Goal: Information Seeking & Learning: Learn about a topic

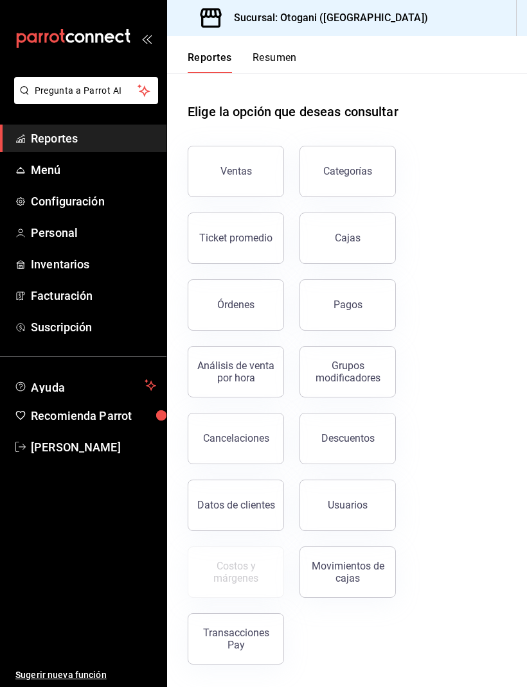
click at [240, 173] on div "Ventas" at bounding box center [235, 171] width 31 height 12
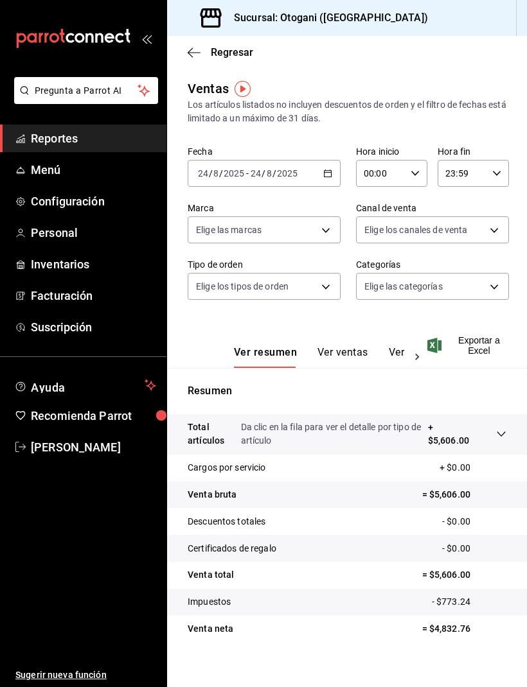
click at [72, 148] on link "Reportes" at bounding box center [83, 139] width 166 height 28
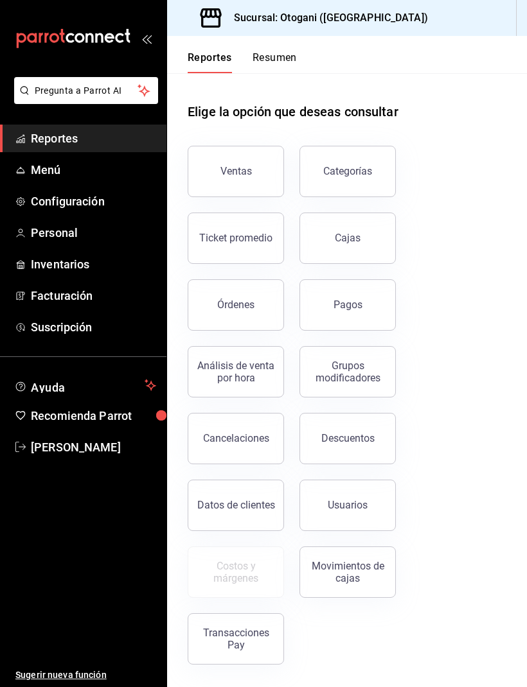
click at [247, 164] on button "Ventas" at bounding box center [236, 171] width 96 height 51
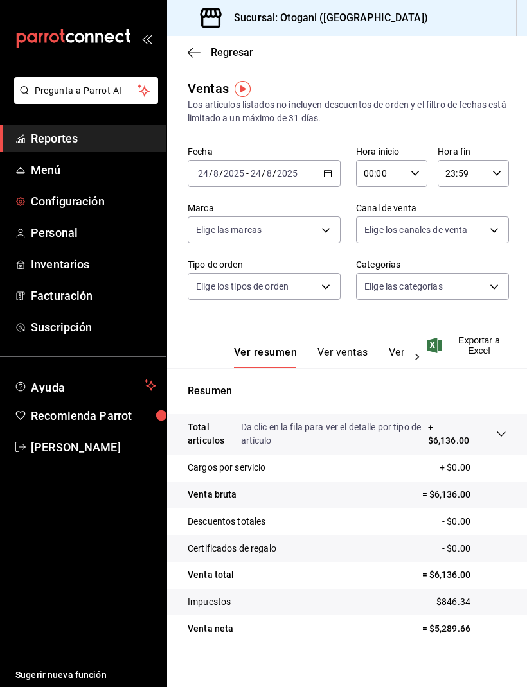
click at [76, 209] on span "Configuración" at bounding box center [93, 201] width 125 height 17
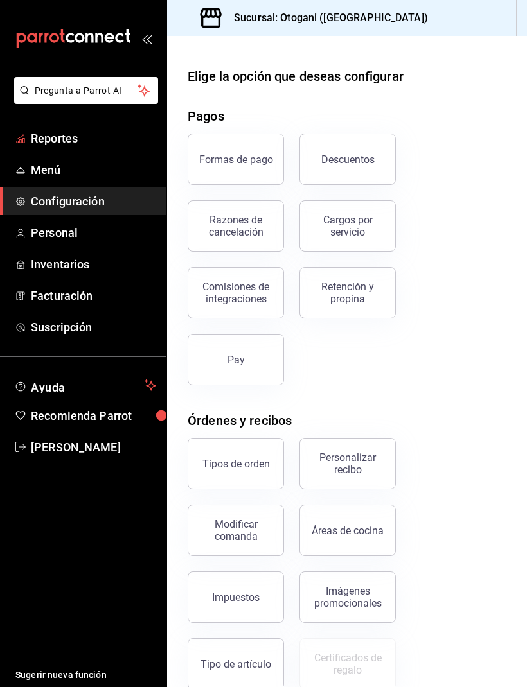
click at [64, 146] on span "Reportes" at bounding box center [93, 138] width 125 height 17
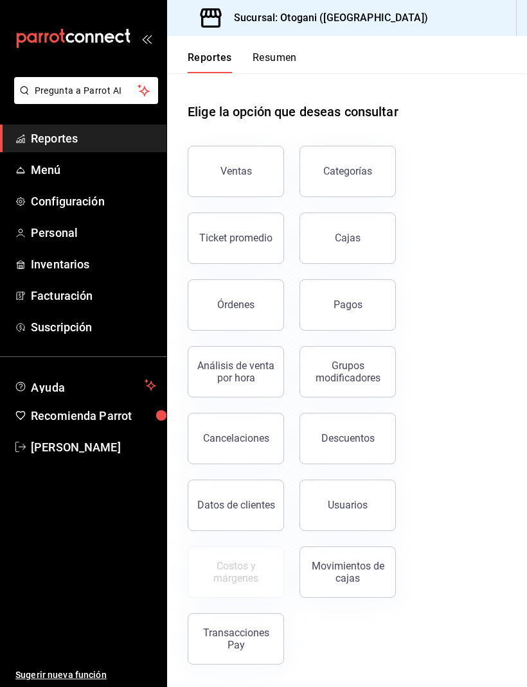
click at [236, 157] on button "Ventas" at bounding box center [236, 171] width 96 height 51
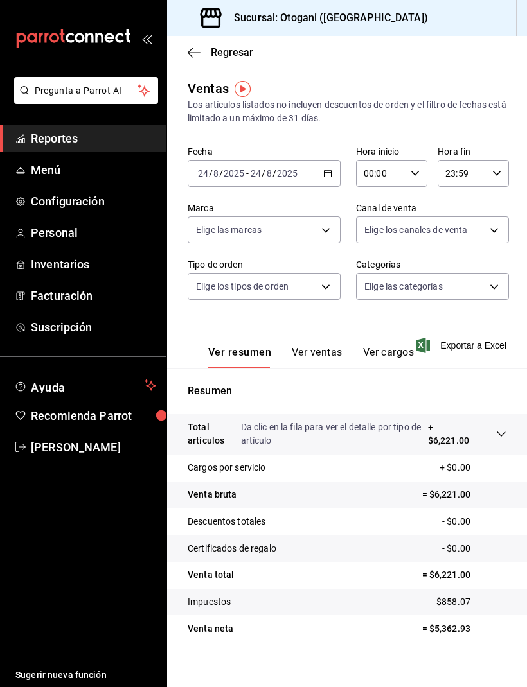
click at [309, 342] on div "Ver resumen Ver ventas Ver cargos" at bounding box center [301, 349] width 226 height 37
click at [320, 353] on button "Ver ventas" at bounding box center [317, 357] width 51 height 22
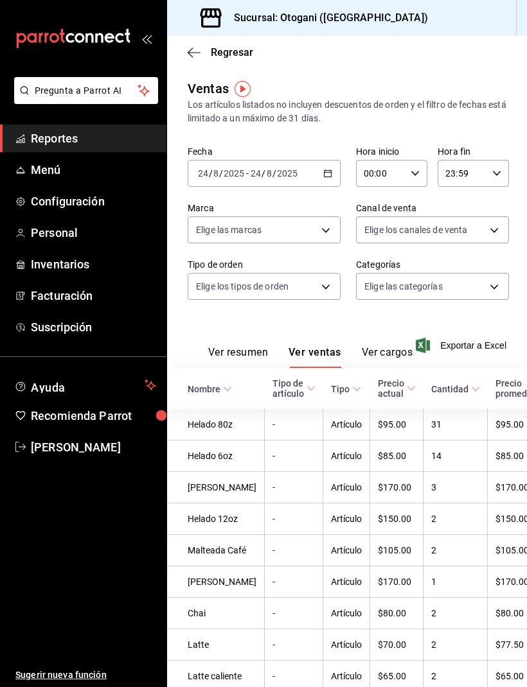
click at [77, 145] on span "Reportes" at bounding box center [93, 138] width 125 height 17
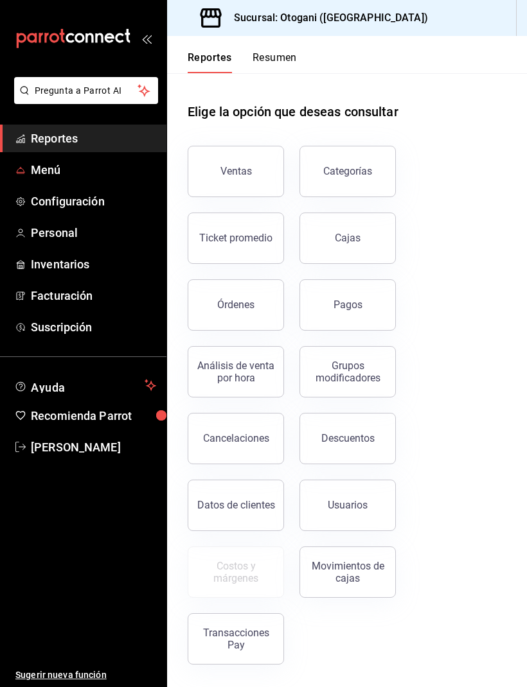
click at [42, 166] on span "Menú" at bounding box center [93, 169] width 125 height 17
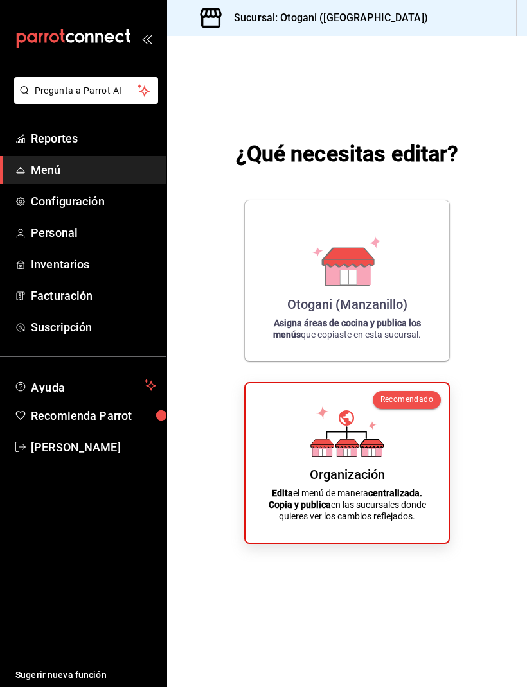
click at [48, 136] on span "Reportes" at bounding box center [93, 138] width 125 height 17
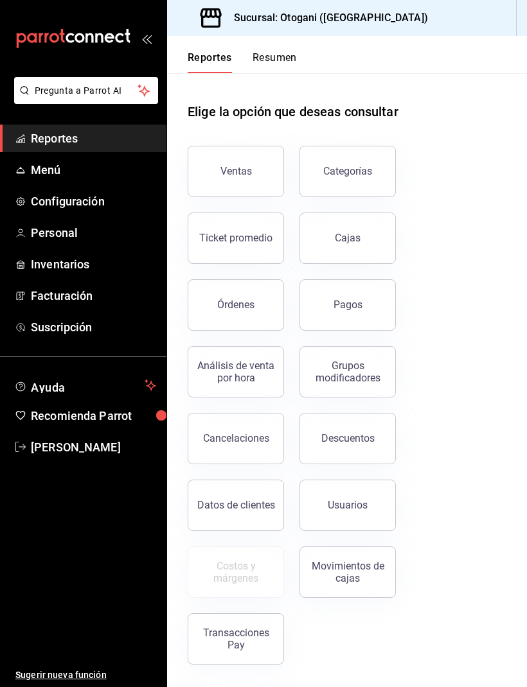
click at [222, 374] on div "Análisis de venta por hora" at bounding box center [236, 372] width 80 height 24
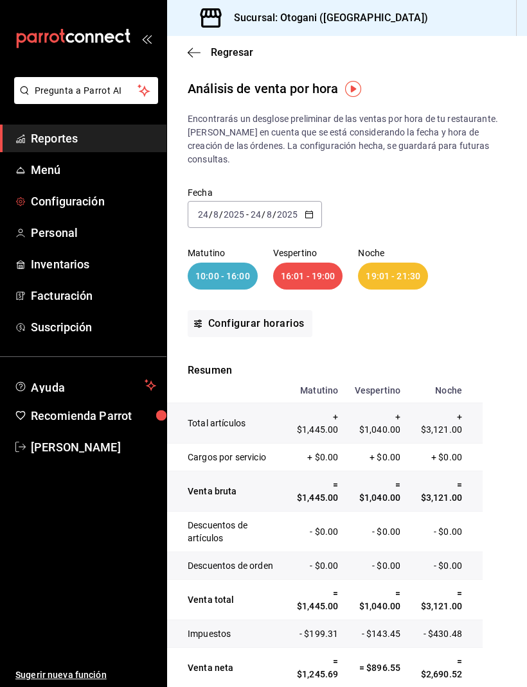
click at [71, 206] on span "Configuración" at bounding box center [93, 201] width 125 height 17
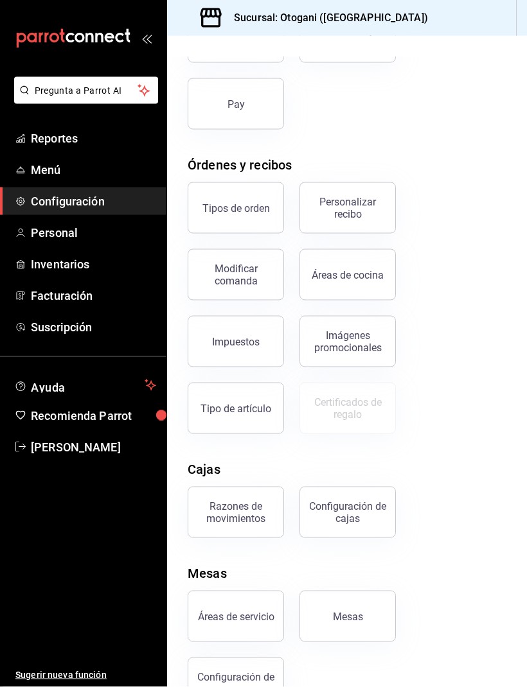
click at [250, 510] on div "Razones de movimientos" at bounding box center [236, 512] width 80 height 24
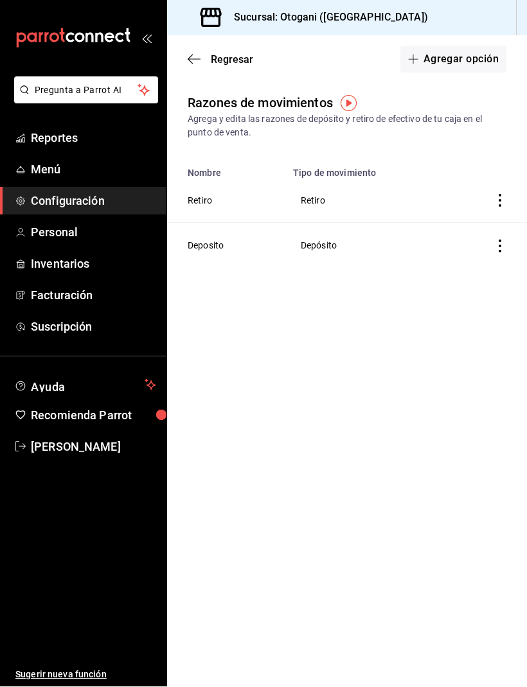
click at [64, 136] on span "Reportes" at bounding box center [93, 138] width 125 height 17
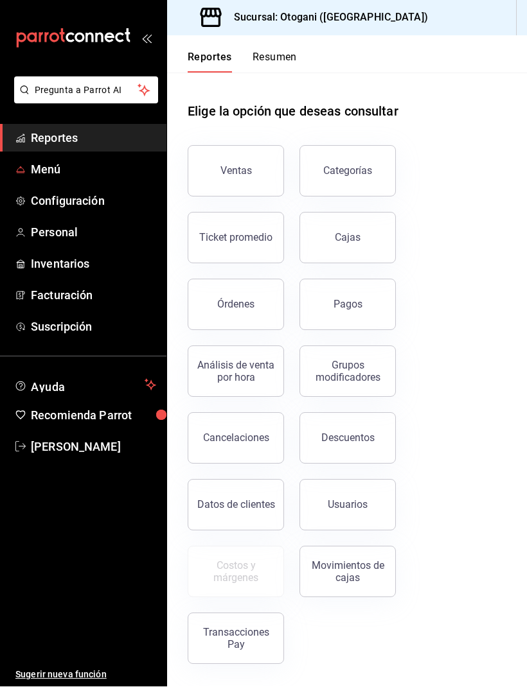
click at [49, 166] on span "Menú" at bounding box center [93, 169] width 125 height 17
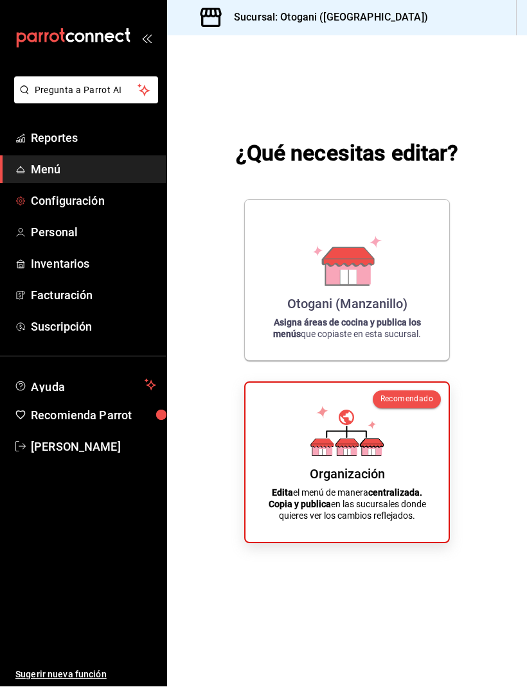
click at [65, 199] on span "Configuración" at bounding box center [93, 201] width 125 height 17
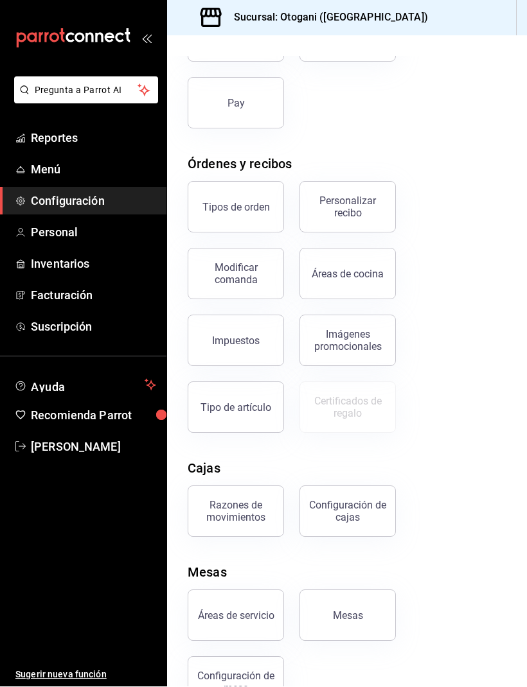
scroll to position [256, 0]
click at [254, 410] on div "Tipo de artículo" at bounding box center [235, 409] width 71 height 12
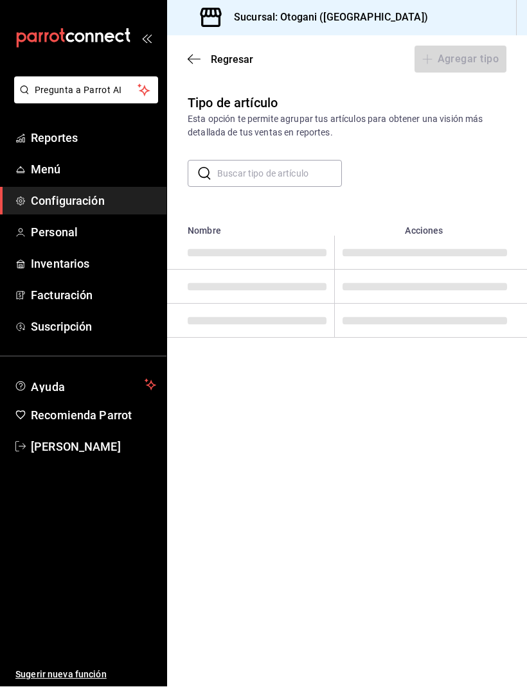
scroll to position [1, 0]
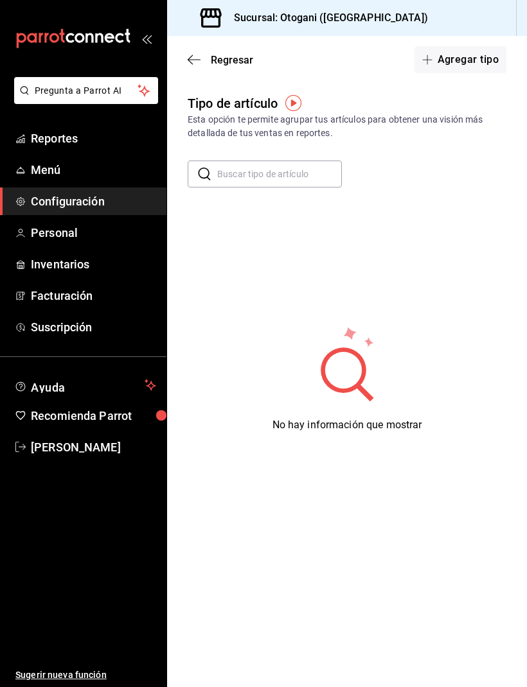
click at [55, 140] on span "Reportes" at bounding box center [93, 138] width 125 height 17
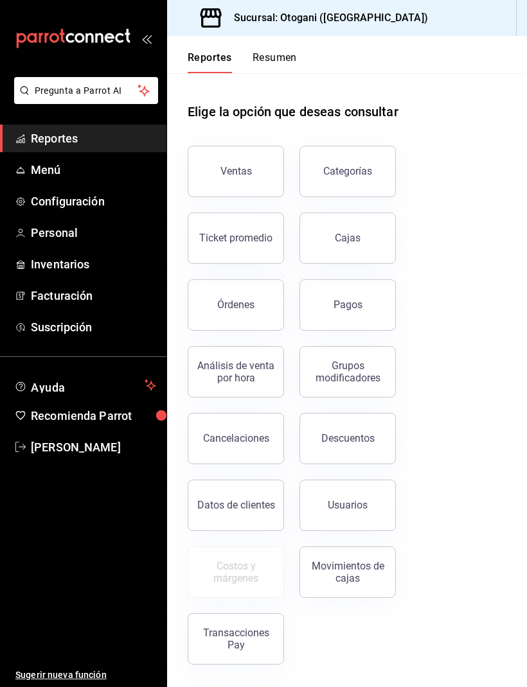
click at [349, 172] on div "Categorías" at bounding box center [347, 171] width 49 height 12
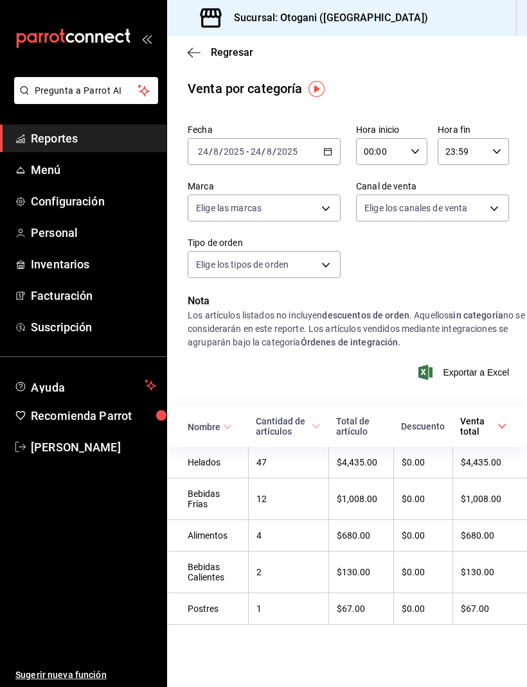
click at [259, 201] on body "Pregunta a Parrot AI Reportes Menú Configuración Personal Inventarios Facturaci…" at bounding box center [263, 343] width 527 height 687
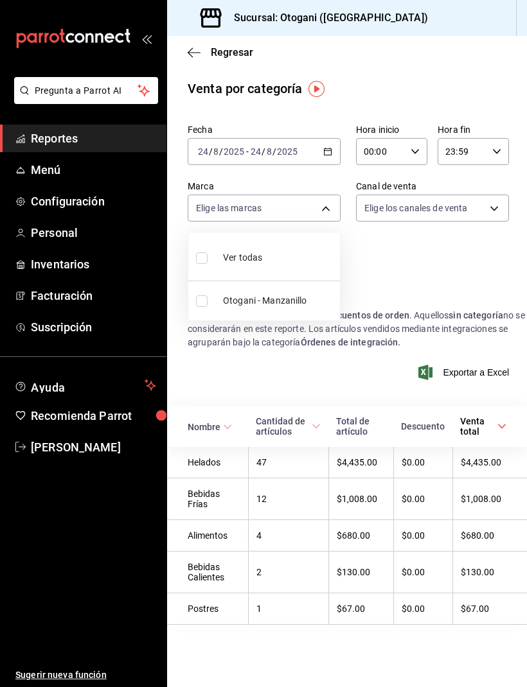
click at [233, 300] on span "Otogani - Manzanillo" at bounding box center [279, 300] width 112 height 13
type input "4aa9756e-d58e-457f-9097-449da5ef6845"
checkbox input "true"
click at [385, 211] on div at bounding box center [263, 343] width 527 height 687
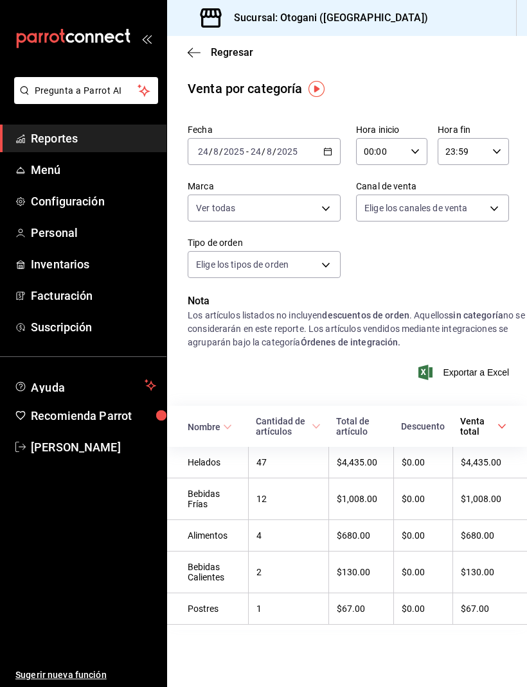
click at [384, 202] on body "Pregunta a Parrot AI Reportes Menú Configuración Personal Inventarios Facturaci…" at bounding box center [263, 343] width 527 height 687
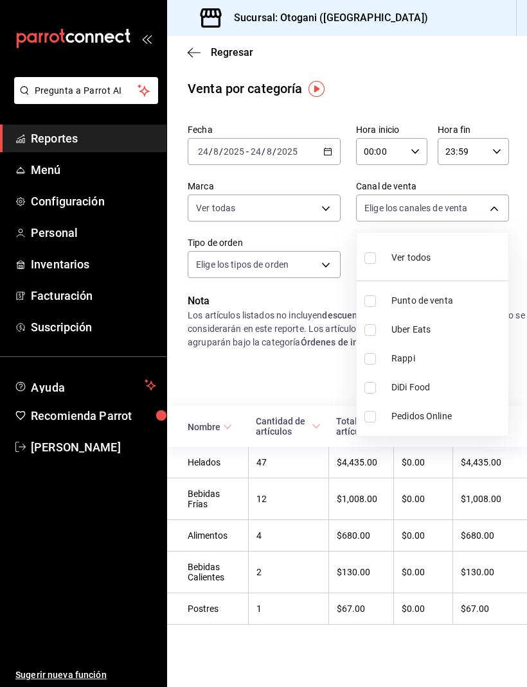
click at [402, 250] on div "Ver todos" at bounding box center [397, 257] width 66 height 28
type input "PARROT,UBER_EATS,RAPPI,DIDI_FOOD,ONLINE"
checkbox input "true"
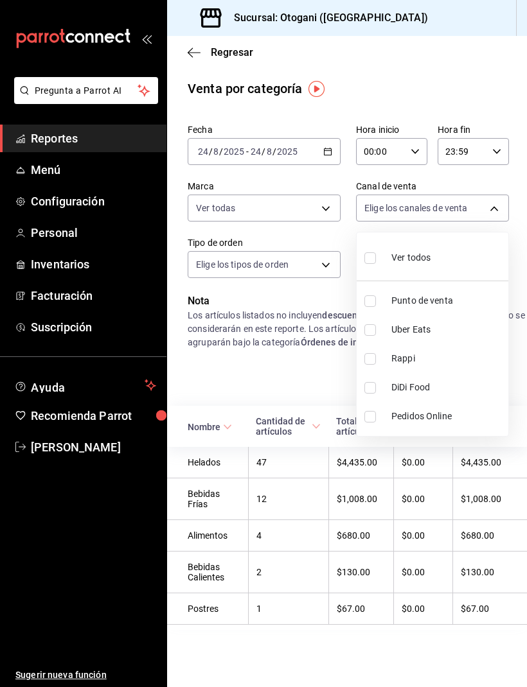
checkbox input "true"
click at [269, 271] on div at bounding box center [263, 343] width 527 height 687
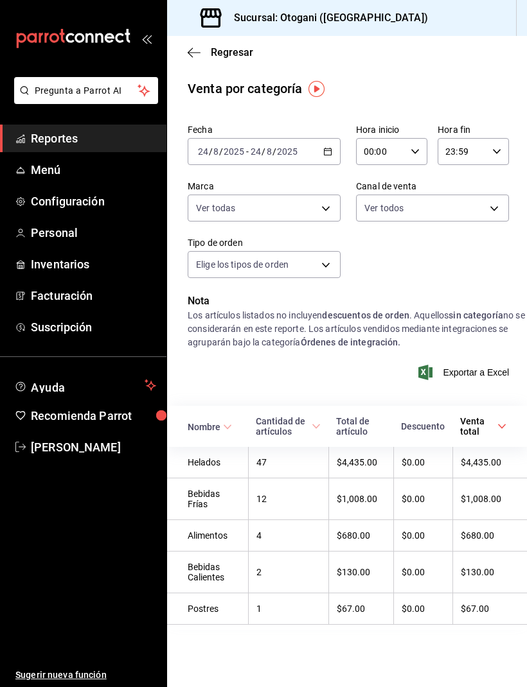
click at [295, 269] on body "Pregunta a Parrot AI Reportes Menú Configuración Personal Inventarios Facturaci…" at bounding box center [263, 343] width 527 height 687
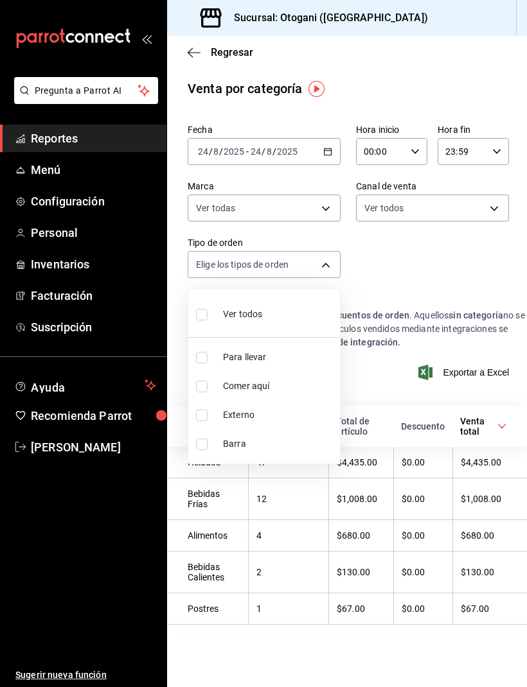
click at [224, 312] on span "Ver todos" at bounding box center [242, 314] width 39 height 13
type input "9a24faaa-f7f8-444b-bb48-8bba86d99fcd,e4fa1f24-aa37-4e16-96c8-6ac537f7ad8a,EXTER…"
checkbox input "true"
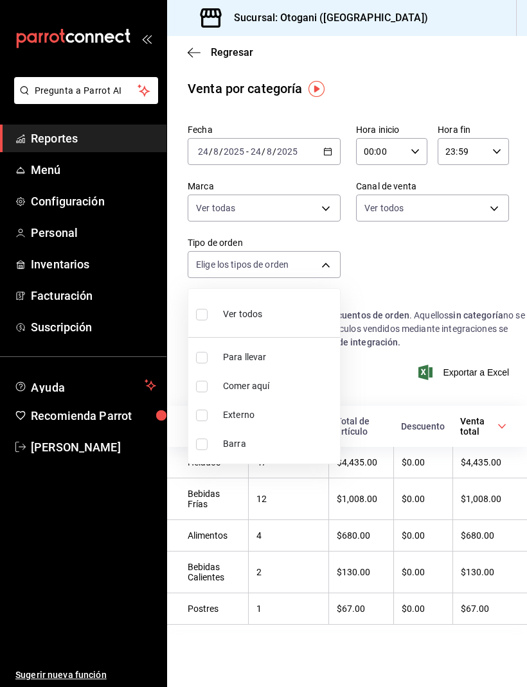
checkbox input "true"
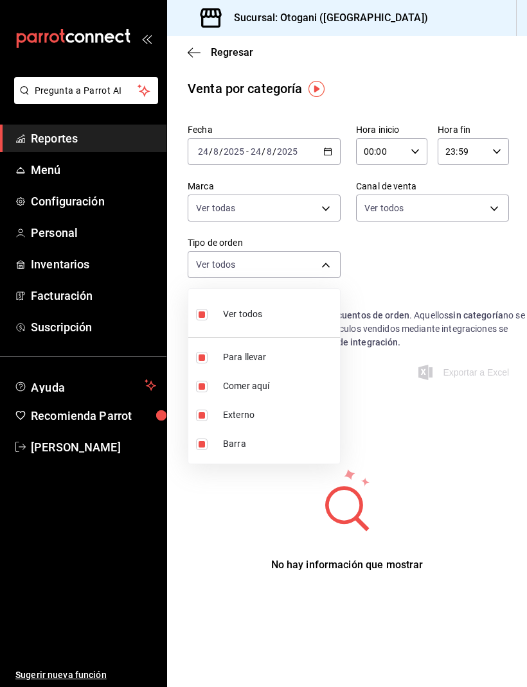
click at [233, 313] on span "Ver todos" at bounding box center [242, 314] width 39 height 13
checkbox input "false"
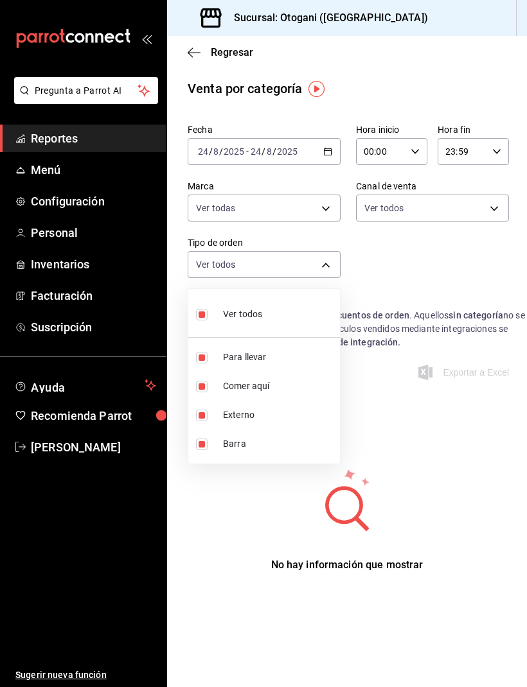
checkbox input "false"
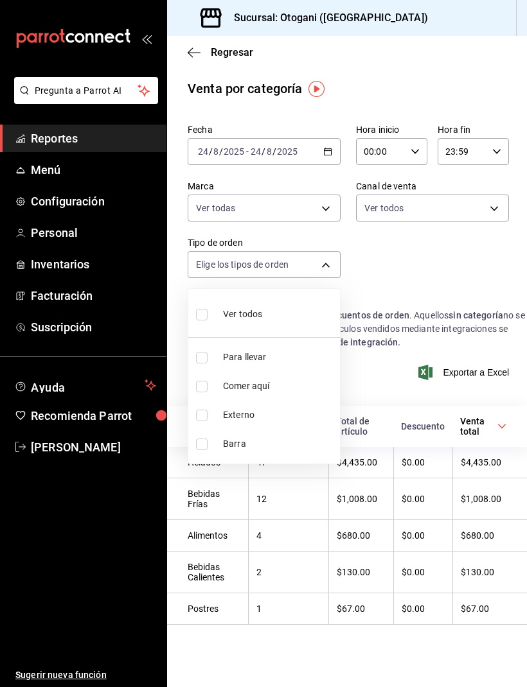
click at [386, 267] on div at bounding box center [263, 343] width 527 height 687
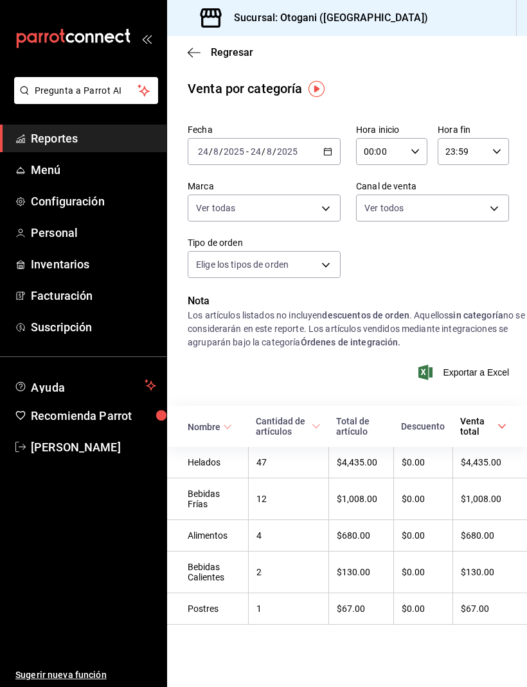
click at [57, 141] on span "Reportes" at bounding box center [93, 138] width 125 height 17
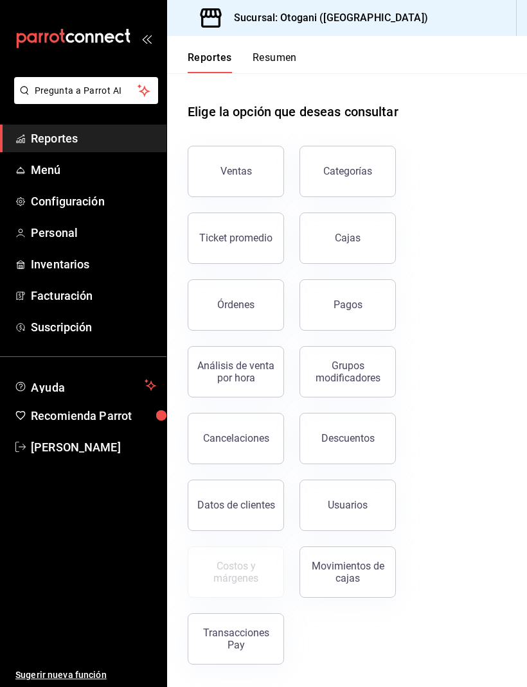
click at [236, 238] on div "Ticket promedio" at bounding box center [235, 238] width 73 height 12
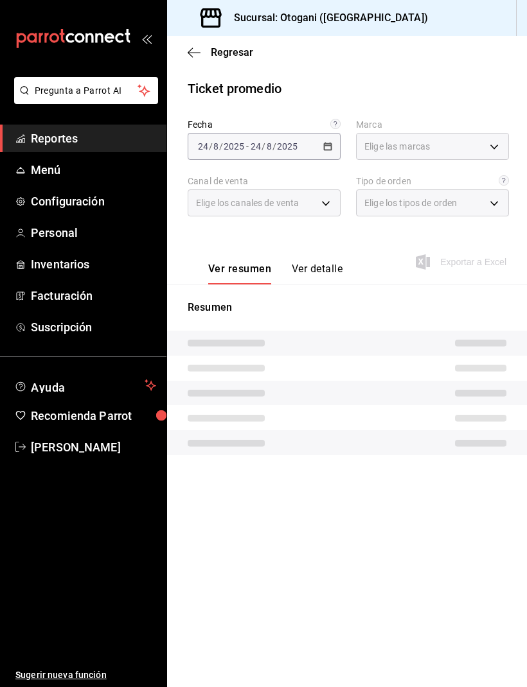
type input "4aa9756e-d58e-457f-9097-449da5ef6845"
type input "PARROT,UBER_EATS,RAPPI,DIDI_FOOD,ONLINE"
type input "9a24faaa-f7f8-444b-bb48-8bba86d99fcd,e4fa1f24-aa37-4e16-96c8-6ac537f7ad8a,EXTER…"
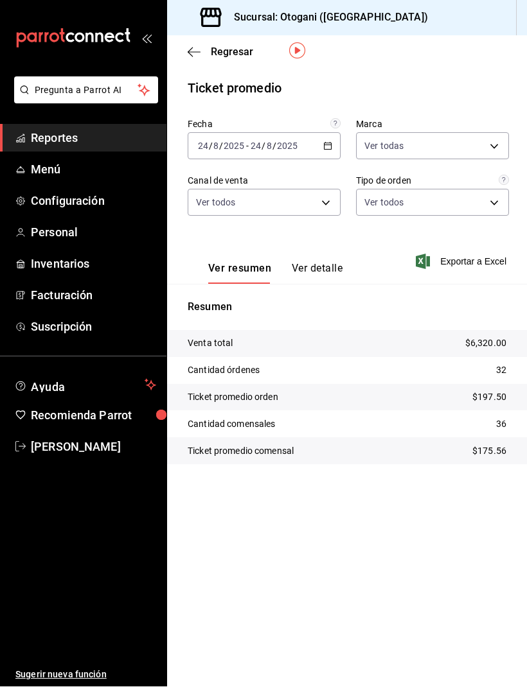
scroll to position [42, 0]
click at [293, 460] on main "Regresar Ticket promedio Fecha [DATE] [DATE] - [DATE] [DATE] Marca Ver todas 4a…" at bounding box center [347, 361] width 360 height 651
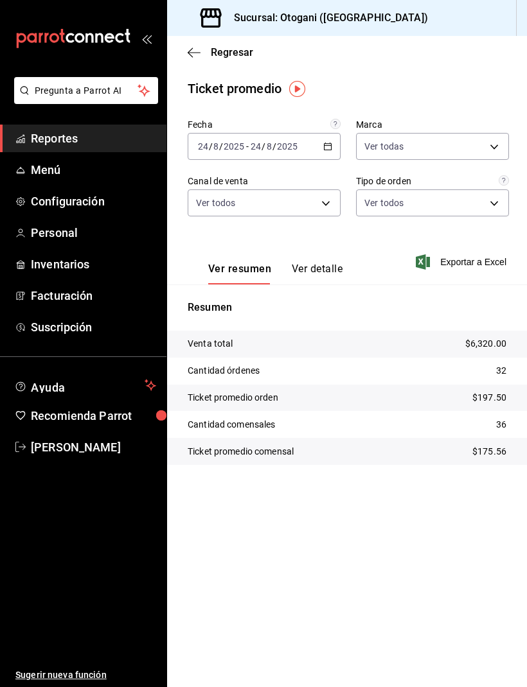
click at [65, 132] on span "Reportes" at bounding box center [93, 138] width 125 height 17
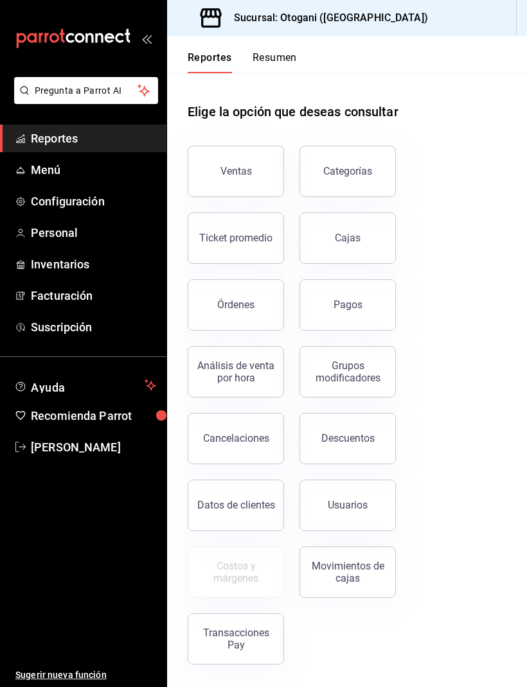
click at [247, 180] on button "Ventas" at bounding box center [236, 171] width 96 height 51
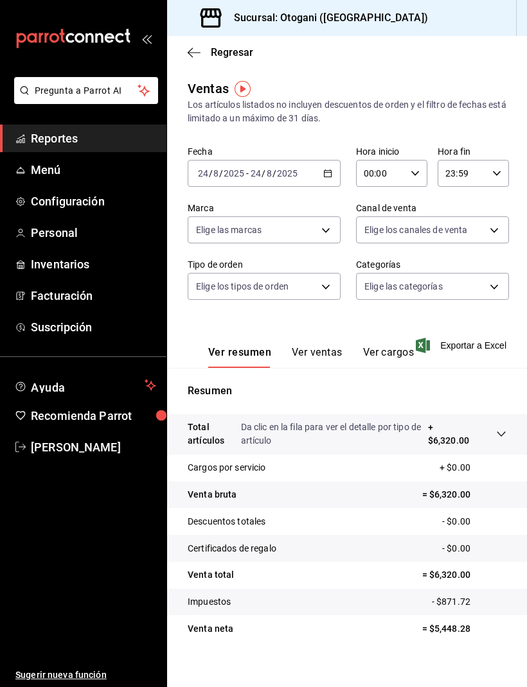
click at [304, 635] on tr "Venta neta = $5,448.28" at bounding box center [347, 628] width 360 height 27
click at [299, 638] on tr "Venta neta = $5,448.28" at bounding box center [347, 628] width 360 height 27
click at [41, 182] on link "Menú" at bounding box center [83, 170] width 166 height 28
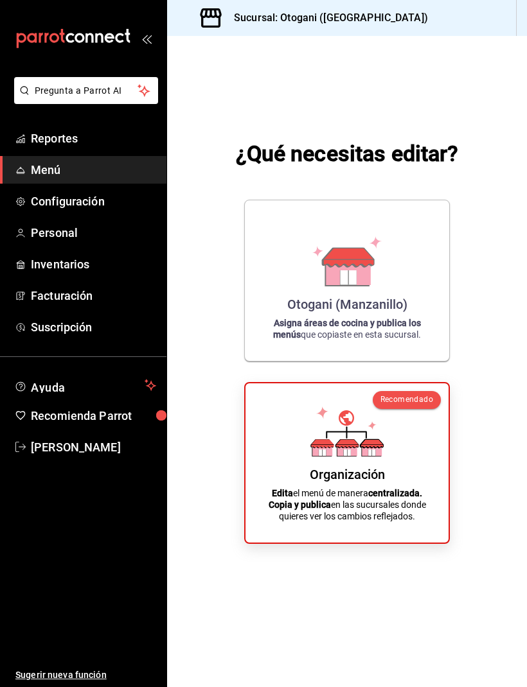
click at [300, 646] on div "¿Qué necesitas editar? Otogani (Manzanillo) Asigna áreas de cocina y publica lo…" at bounding box center [347, 341] width 360 height 610
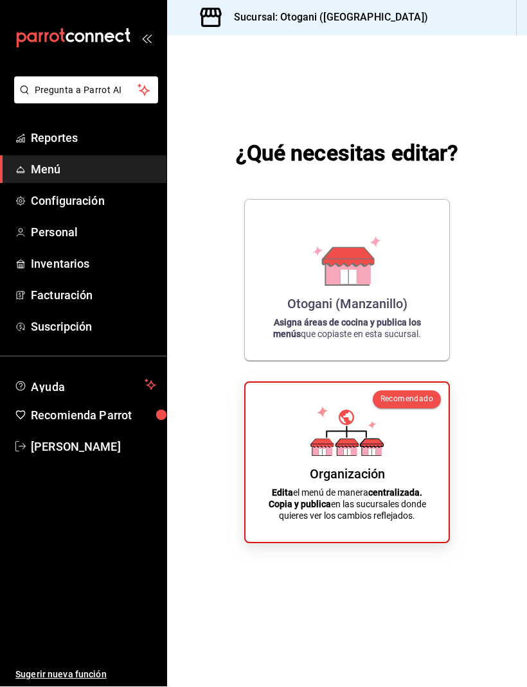
click at [288, 635] on div "¿Qué necesitas editar? Otogani (Manzanillo) Asigna áreas de cocina y publica lo…" at bounding box center [347, 341] width 360 height 610
click at [290, 643] on div "¿Qué necesitas editar? Otogani (Manzanillo) Asigna áreas de cocina y publica lo…" at bounding box center [347, 341] width 360 height 610
click at [289, 640] on div "¿Qué necesitas editar? Otogani (Manzanillo) Asigna áreas de cocina y publica lo…" at bounding box center [347, 341] width 360 height 610
click at [289, 645] on div "¿Qué necesitas editar? Otogani (Manzanillo) Asigna áreas de cocina y publica lo…" at bounding box center [347, 341] width 360 height 610
click at [292, 643] on div "¿Qué necesitas editar? Otogani (Manzanillo) Asigna áreas de cocina y publica lo…" at bounding box center [347, 341] width 360 height 610
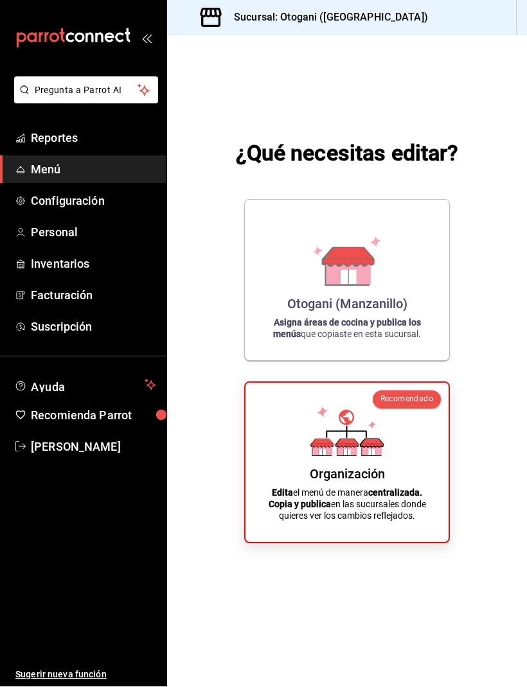
scroll to position [7, 0]
click at [326, 623] on div "¿Qué necesitas editar? Otogani (Manzanillo) Asigna áreas de cocina y publica lo…" at bounding box center [347, 341] width 360 height 610
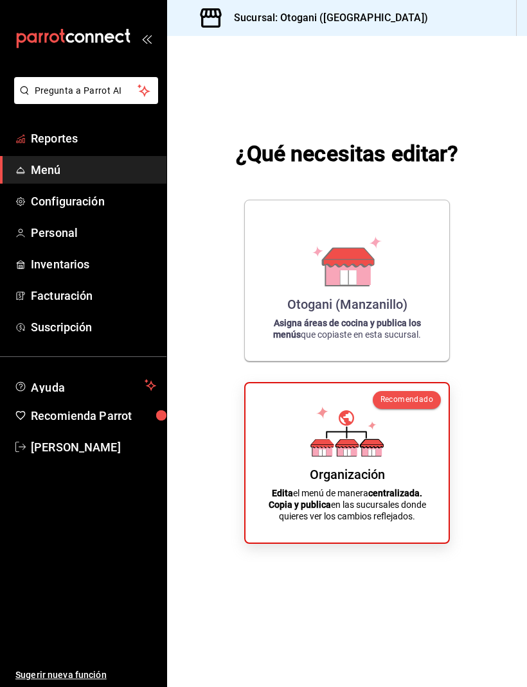
click at [62, 134] on span "Reportes" at bounding box center [93, 138] width 125 height 17
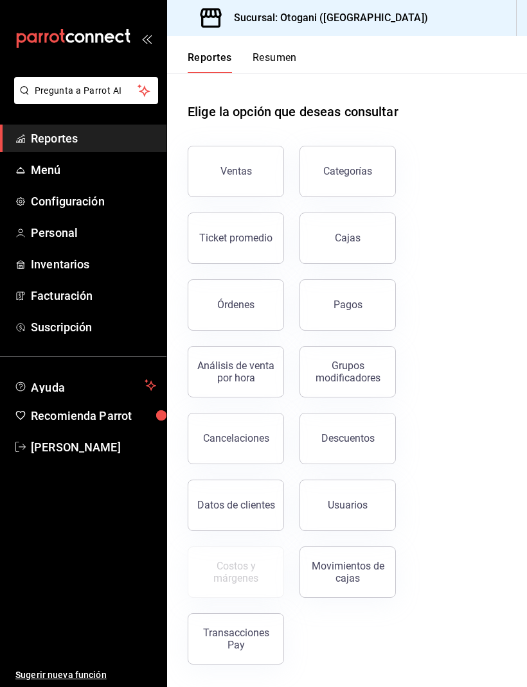
click at [353, 238] on div "Cajas" at bounding box center [348, 238] width 26 height 12
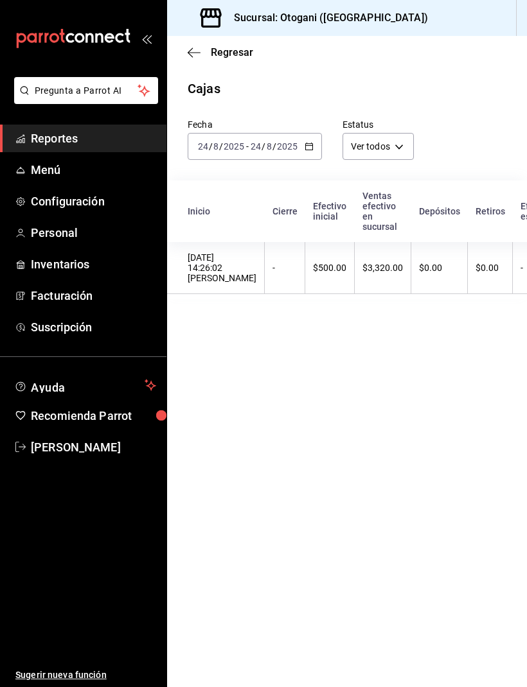
click at [203, 46] on span "Regresar" at bounding box center [221, 52] width 66 height 12
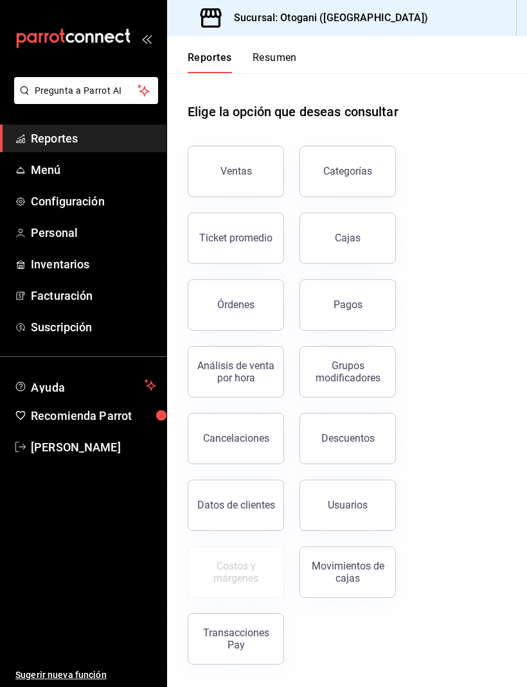
click at [222, 505] on div "Datos de clientes" at bounding box center [236, 505] width 78 height 12
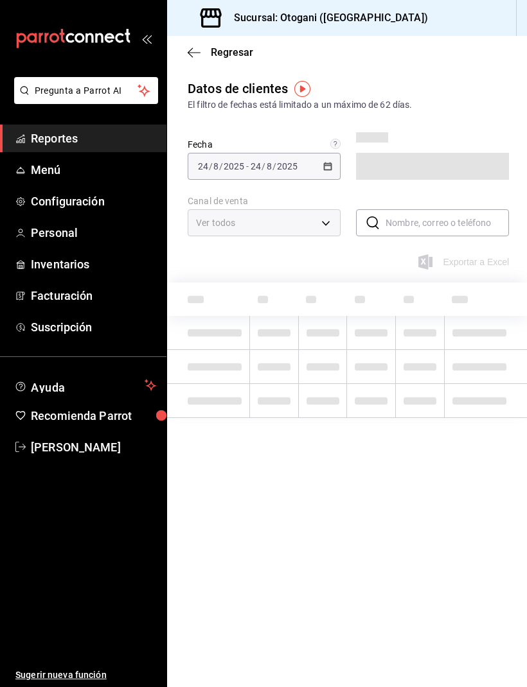
type input "PARROT,DIDI_FOOD,ONLINE"
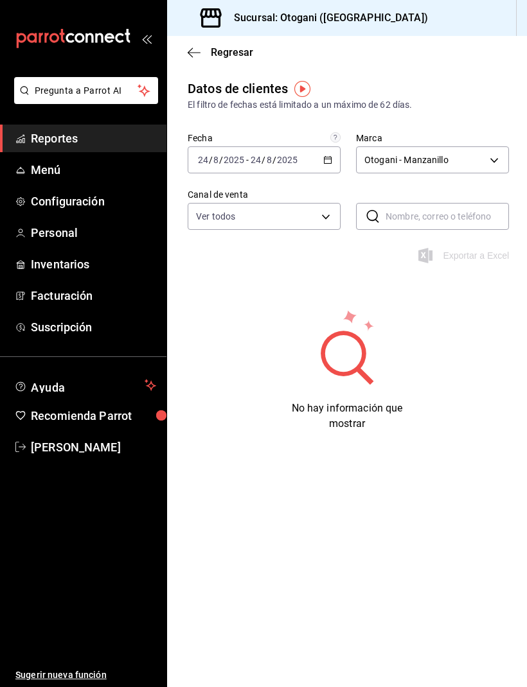
click at [147, 33] on icon "open_drawer_menu" at bounding box center [146, 38] width 10 height 10
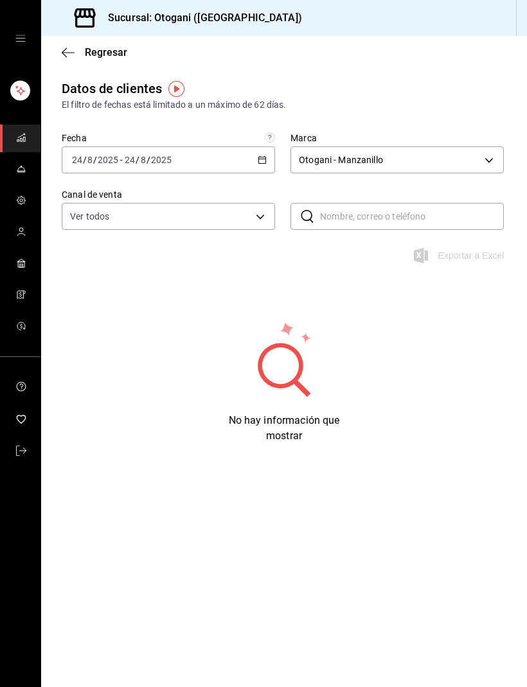
click at [17, 18] on div "mailbox folders" at bounding box center [20, 38] width 40 height 77
click at [20, 41] on icon "open drawer" at bounding box center [20, 38] width 10 height 6
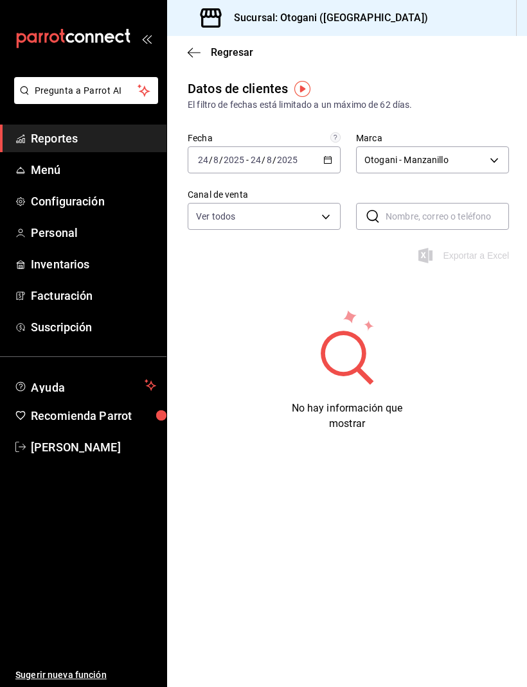
click at [193, 47] on icon "button" at bounding box center [194, 53] width 13 height 12
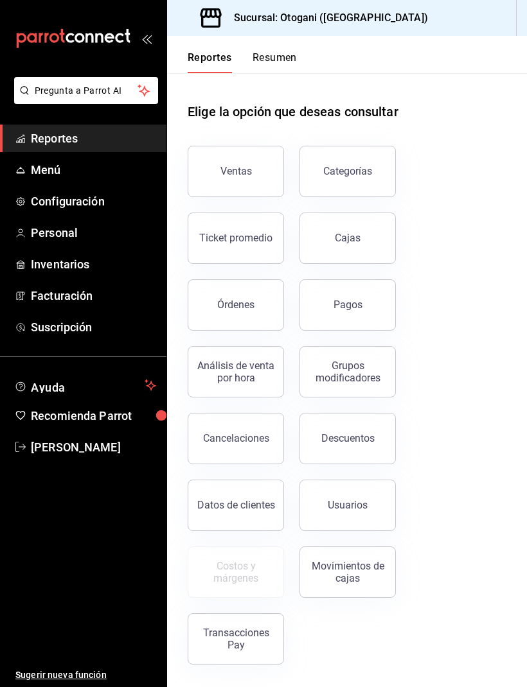
click at [231, 172] on div "Ventas" at bounding box center [235, 171] width 31 height 12
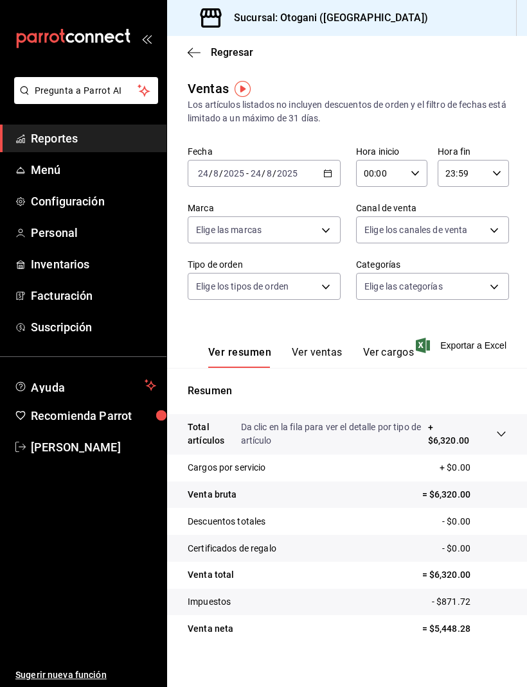
click at [327, 170] on icon "button" at bounding box center [327, 173] width 9 height 9
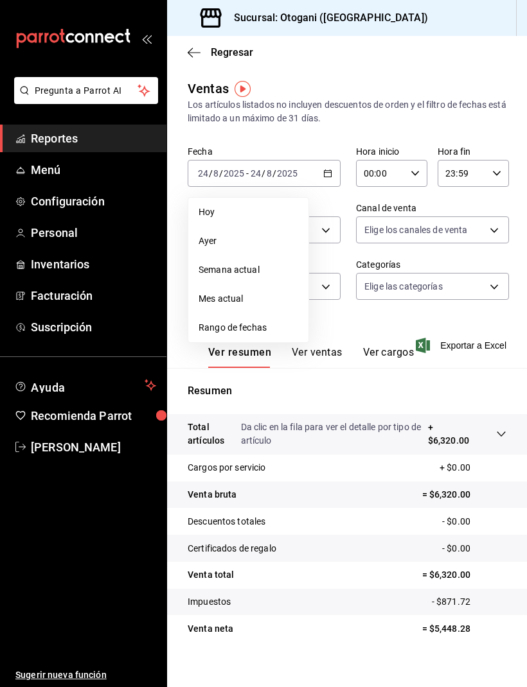
click at [225, 297] on span "Mes actual" at bounding box center [248, 298] width 100 height 13
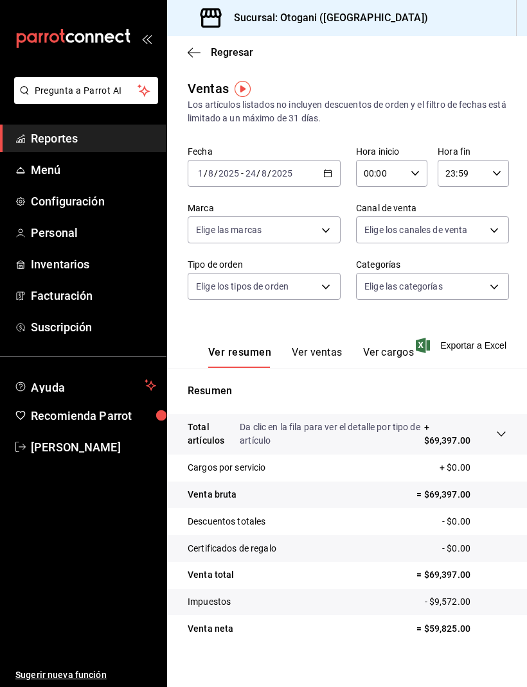
click at [321, 356] on button "Ver ventas" at bounding box center [317, 357] width 51 height 22
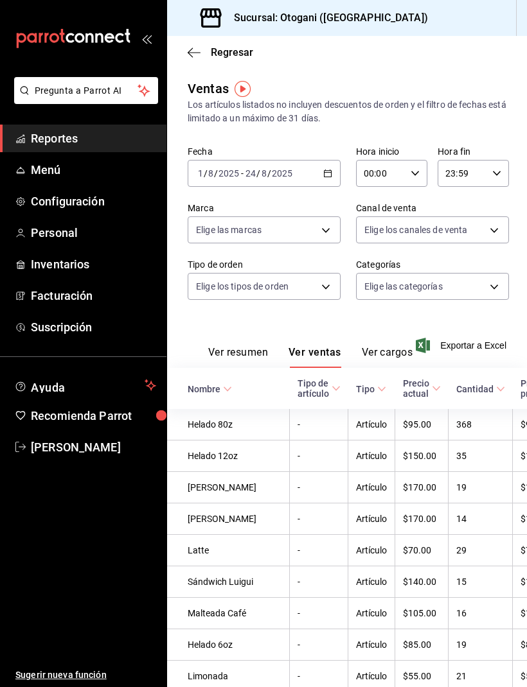
click at [193, 58] on icon "button" at bounding box center [194, 53] width 13 height 12
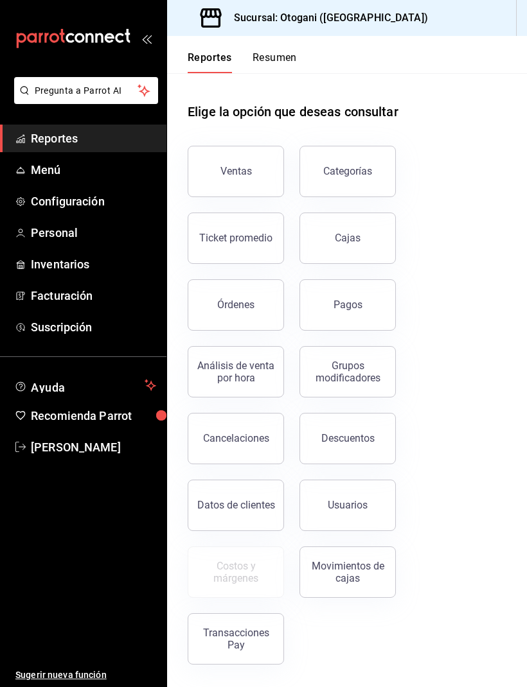
click at [279, 61] on button "Resumen" at bounding box center [274, 62] width 44 height 22
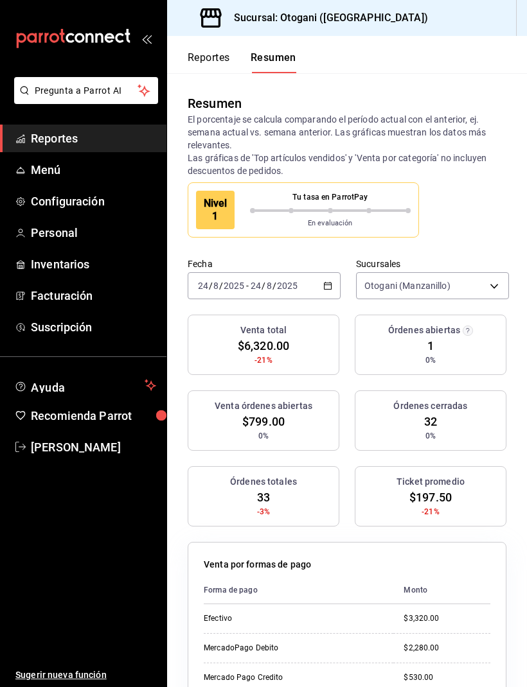
click at [328, 288] on icon "button" at bounding box center [327, 285] width 9 height 9
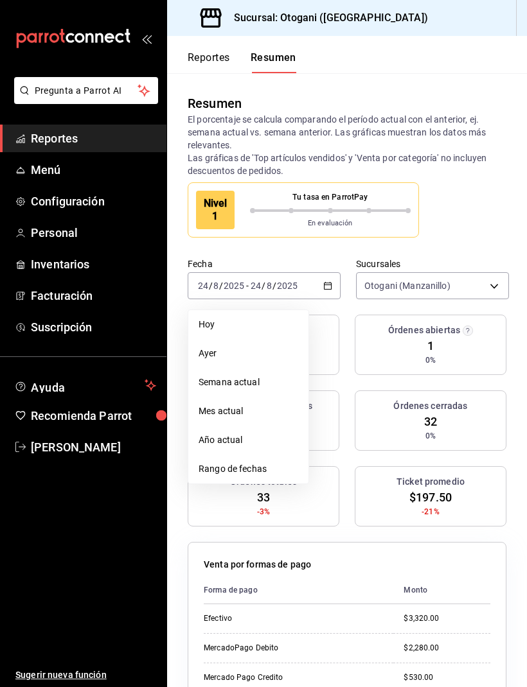
click at [227, 410] on span "Mes actual" at bounding box center [248, 411] width 100 height 13
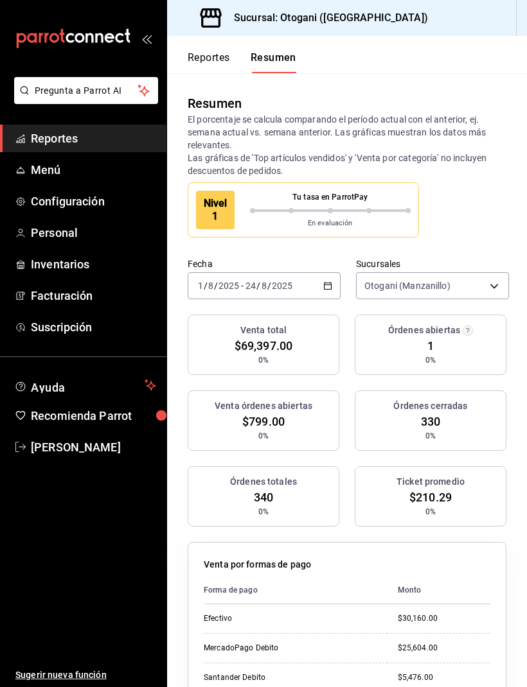
click at [263, 285] on input "8" at bounding box center [264, 286] width 6 height 10
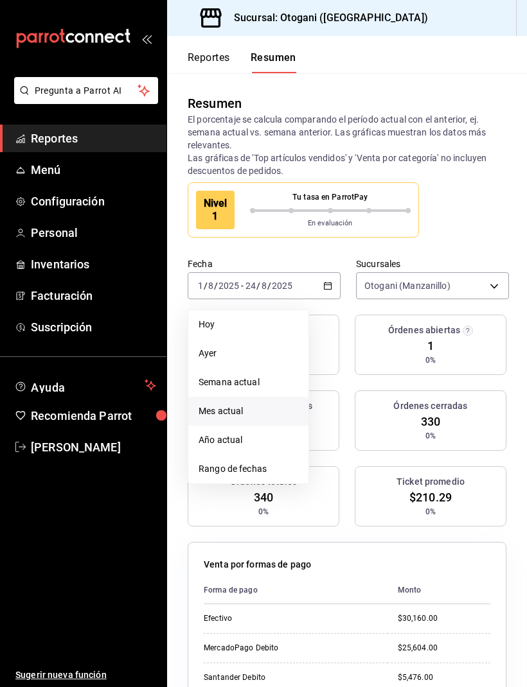
click at [216, 324] on span "Hoy" at bounding box center [248, 324] width 100 height 13
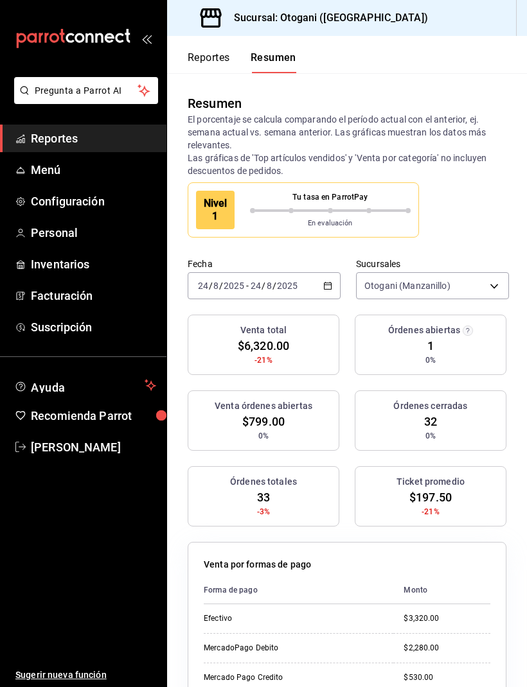
click at [299, 416] on div "Venta órdenes abiertas $799.00 0%" at bounding box center [264, 421] width 152 height 60
click at [288, 423] on div "Venta órdenes abiertas $799.00 0%" at bounding box center [264, 421] width 152 height 60
click at [246, 408] on h3 "Venta órdenes abiertas" at bounding box center [264, 405] width 98 height 13
click at [220, 67] on button "Reportes" at bounding box center [209, 62] width 42 height 22
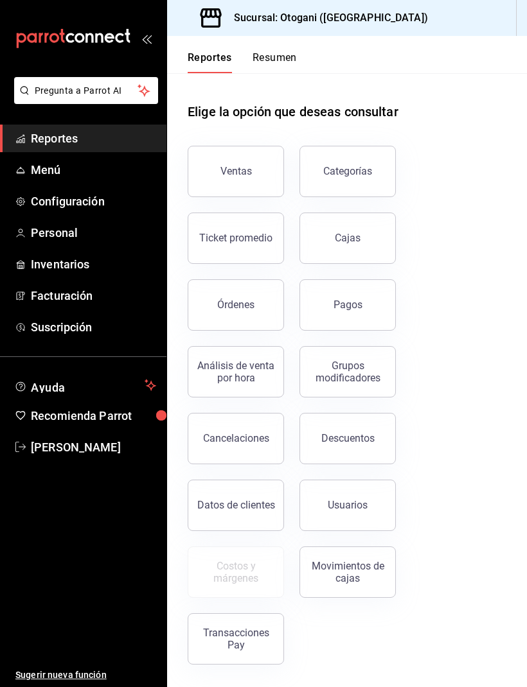
click at [276, 60] on button "Resumen" at bounding box center [274, 62] width 44 height 22
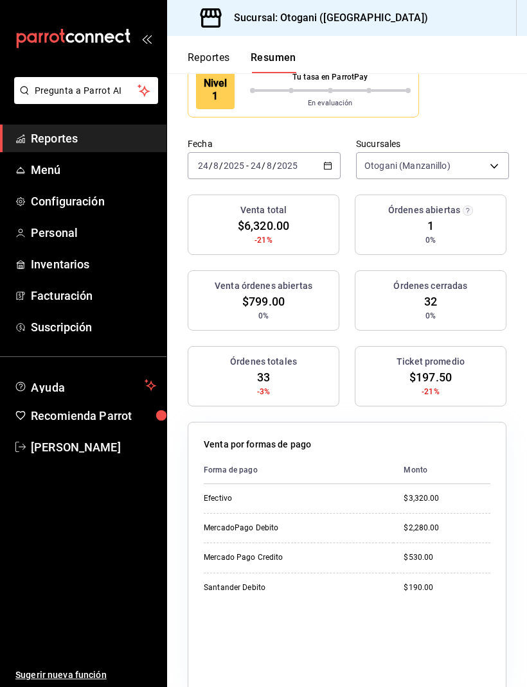
scroll to position [122, 0]
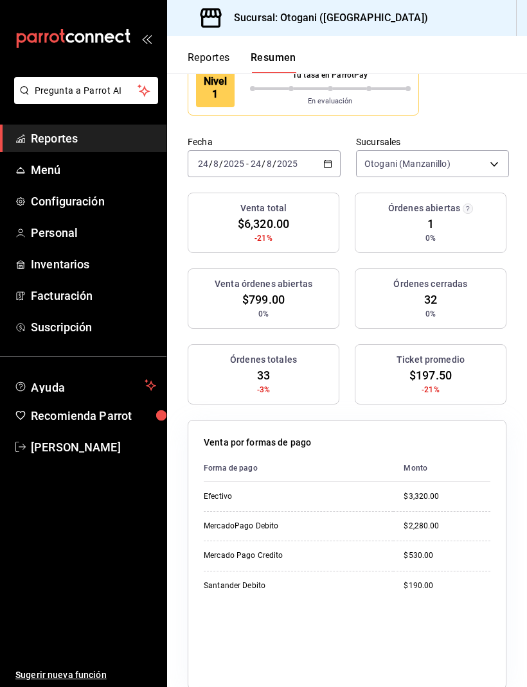
click at [331, 166] on \(Stroke\) "button" at bounding box center [328, 164] width 8 height 7
click at [331, 163] on \(Stroke\) "button" at bounding box center [328, 164] width 8 height 7
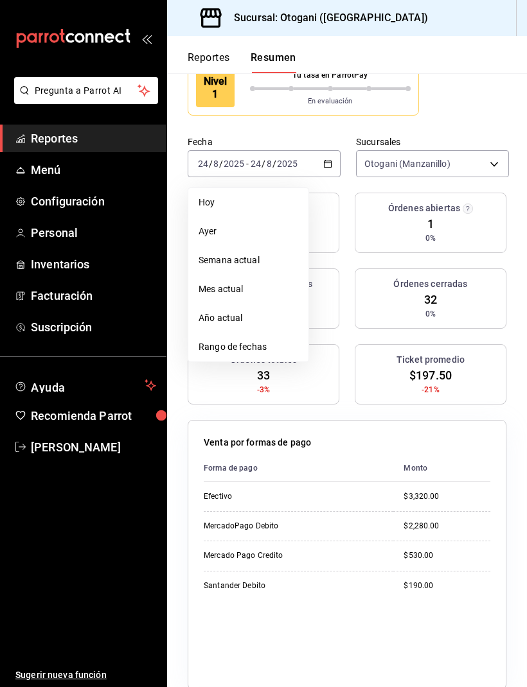
click at [240, 323] on span "Año actual" at bounding box center [248, 318] width 100 height 13
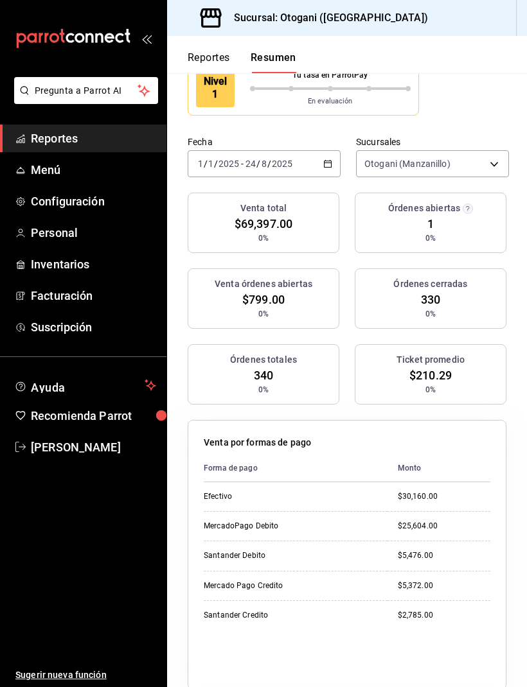
click at [331, 160] on icon "button" at bounding box center [327, 163] width 9 height 9
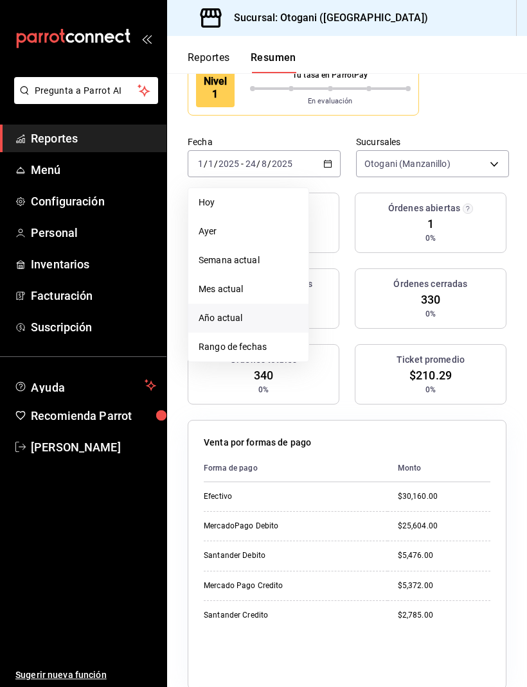
click at [229, 202] on span "Hoy" at bounding box center [248, 202] width 100 height 13
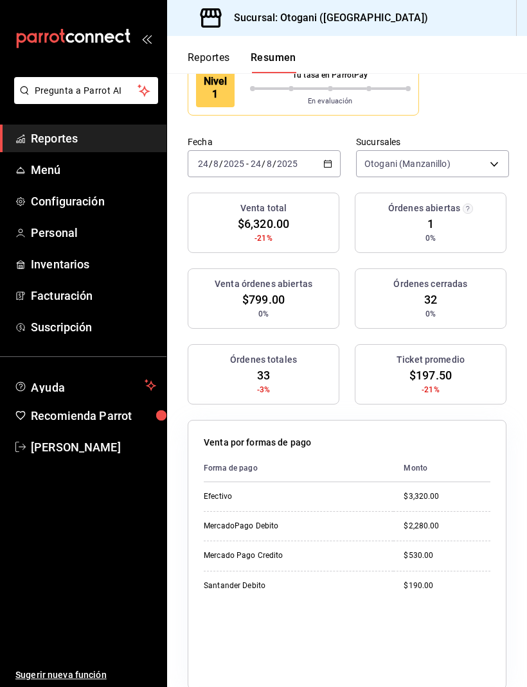
click at [437, 218] on div "Órdenes abiertas 1 0%" at bounding box center [431, 223] width 152 height 60
click at [420, 211] on h3 "Órdenes abiertas" at bounding box center [424, 208] width 72 height 13
click at [420, 210] on h3 "Órdenes abiertas" at bounding box center [424, 208] width 72 height 13
click at [57, 141] on span "Reportes" at bounding box center [93, 138] width 125 height 17
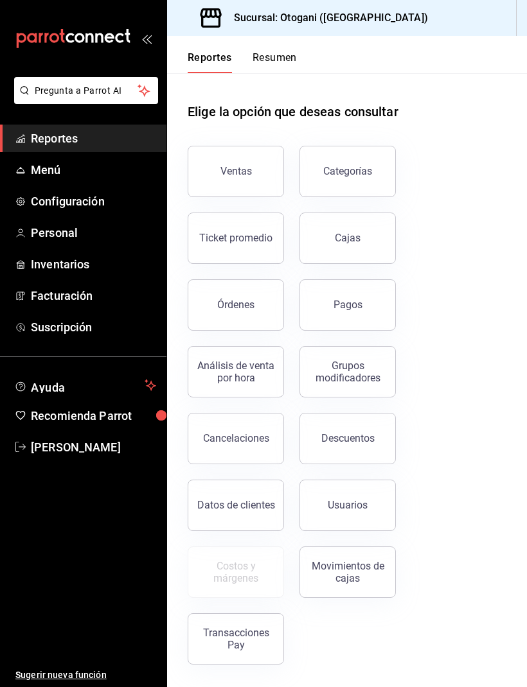
click at [238, 304] on div "Órdenes" at bounding box center [235, 305] width 37 height 12
